Goal: Task Accomplishment & Management: Use online tool/utility

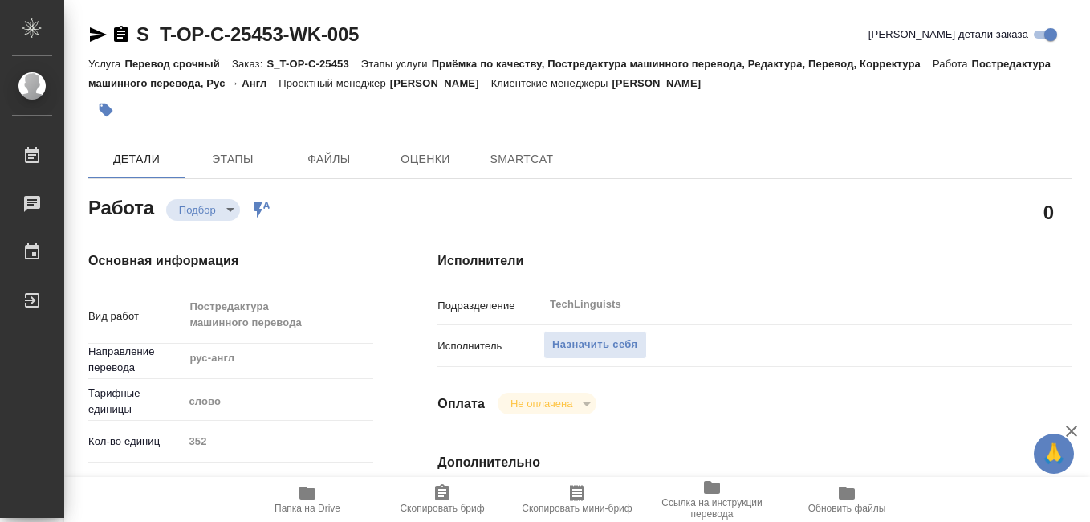
type textarea "x"
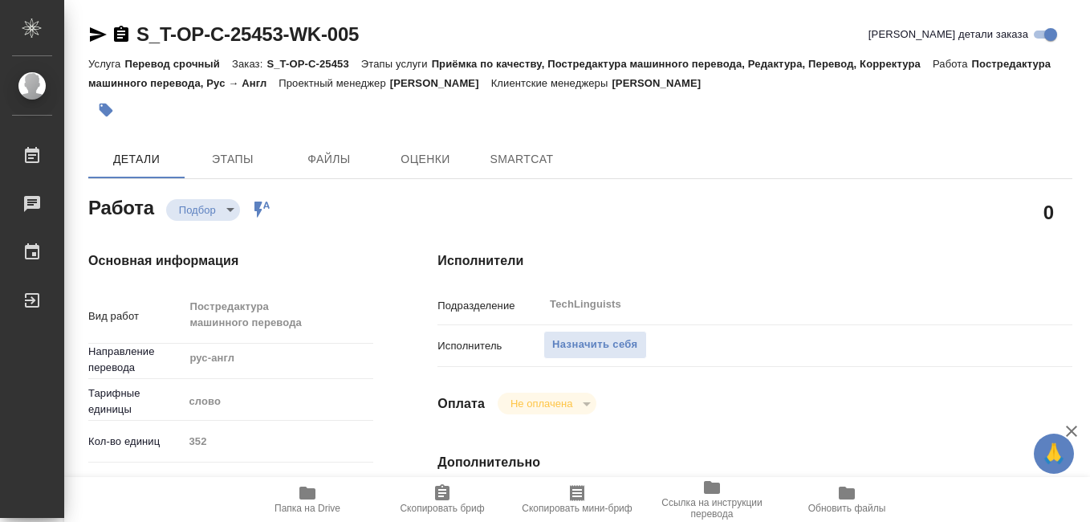
type textarea "x"
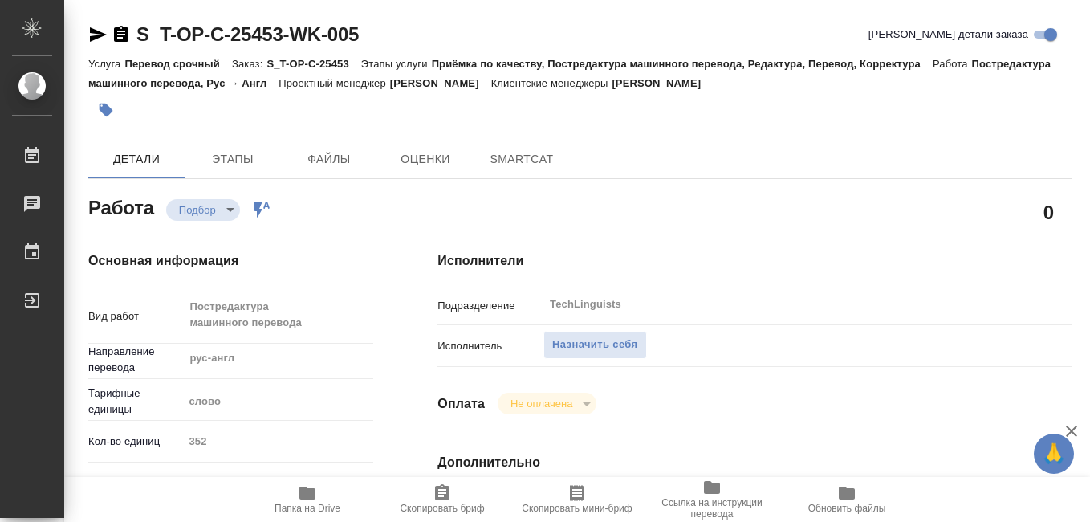
type textarea "x"
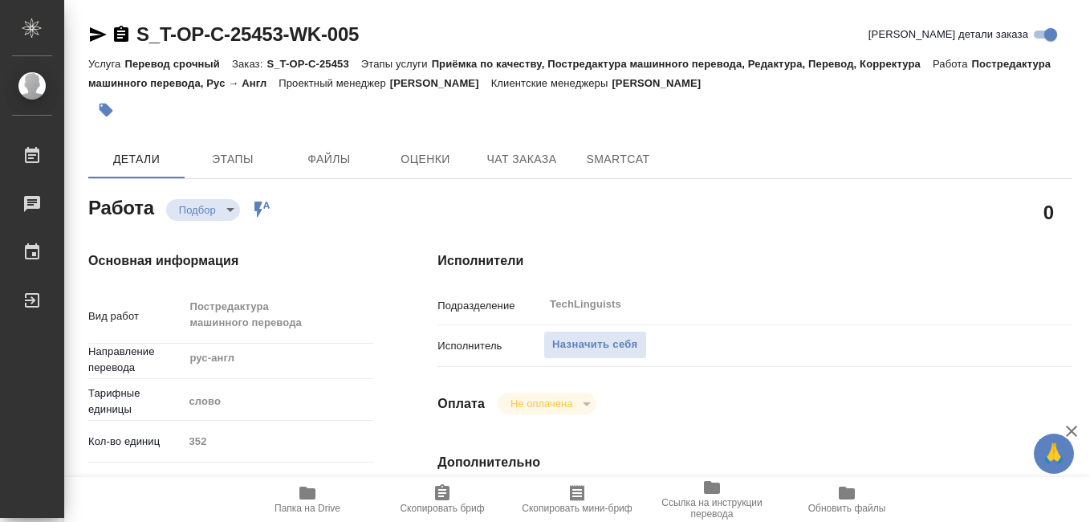
type textarea "x"
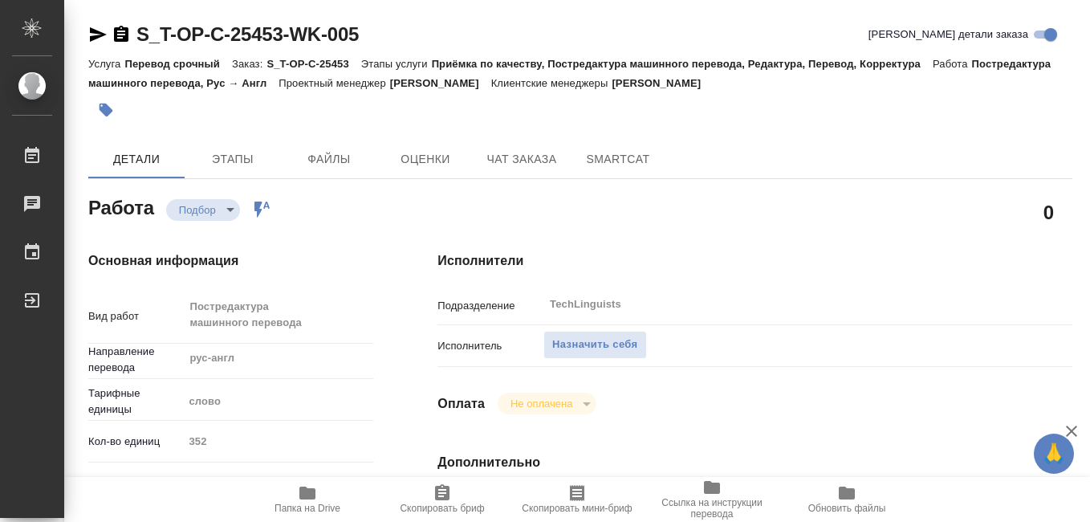
scroll to position [80, 0]
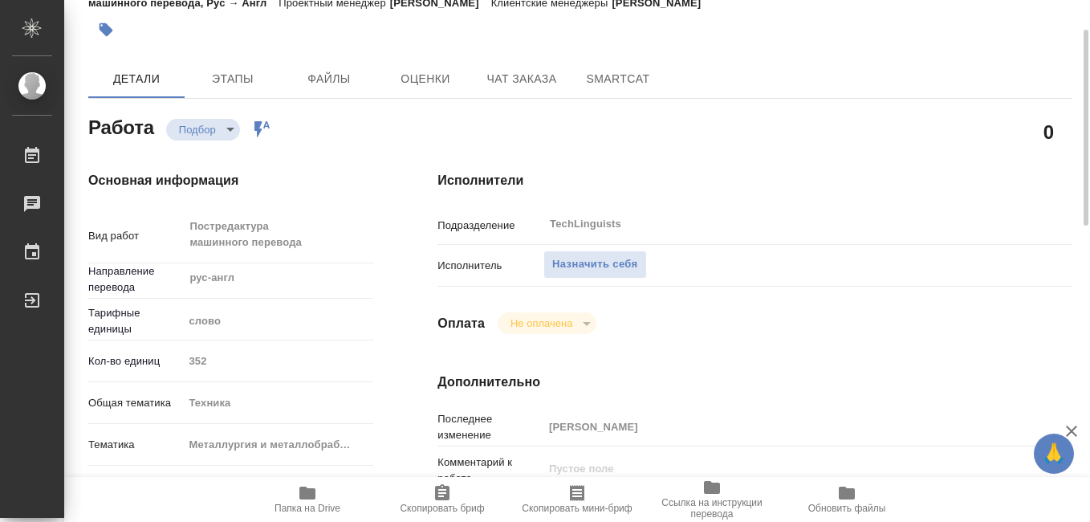
type textarea "x"
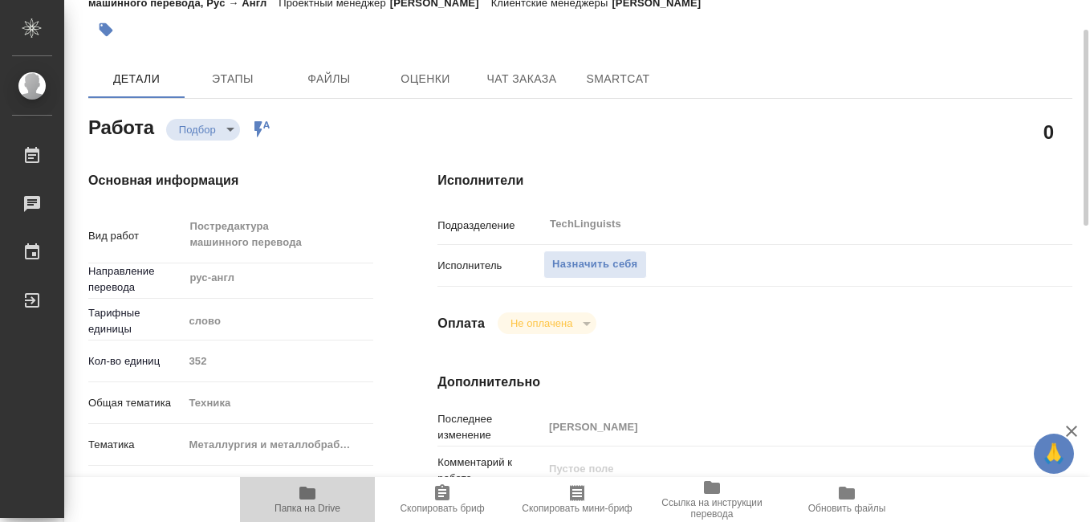
click at [311, 498] on icon "button" at bounding box center [307, 492] width 16 height 13
